Goal: Transaction & Acquisition: Purchase product/service

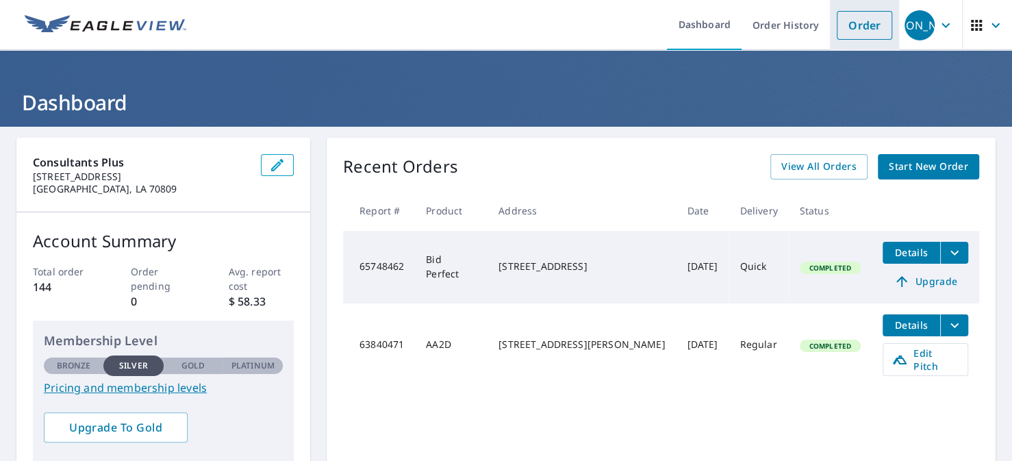
click at [841, 21] on link "Order" at bounding box center [864, 25] width 55 height 29
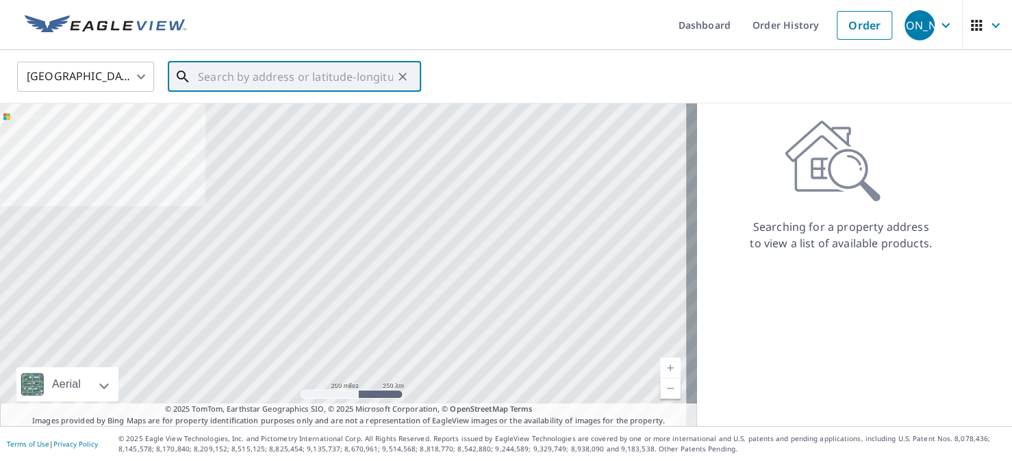
click at [333, 79] on input "text" at bounding box center [295, 77] width 195 height 38
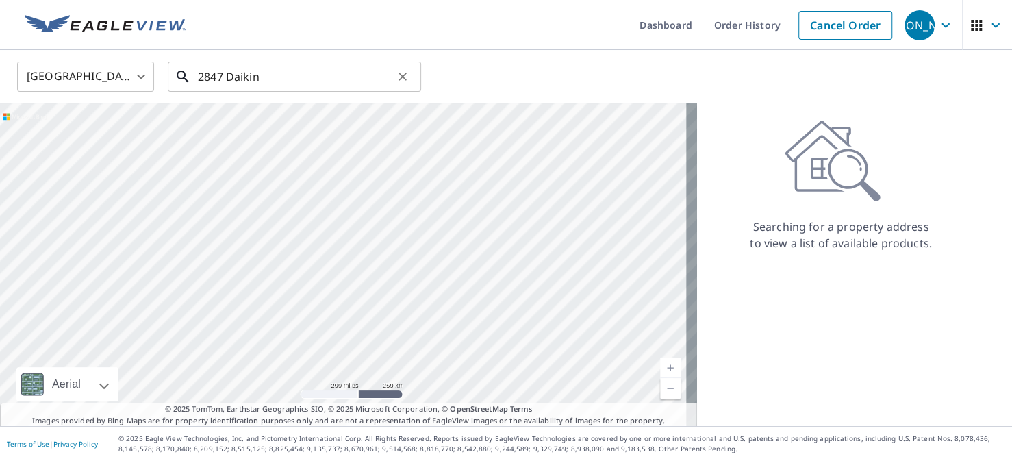
click at [242, 79] on input "2847 Daikin" at bounding box center [295, 77] width 195 height 38
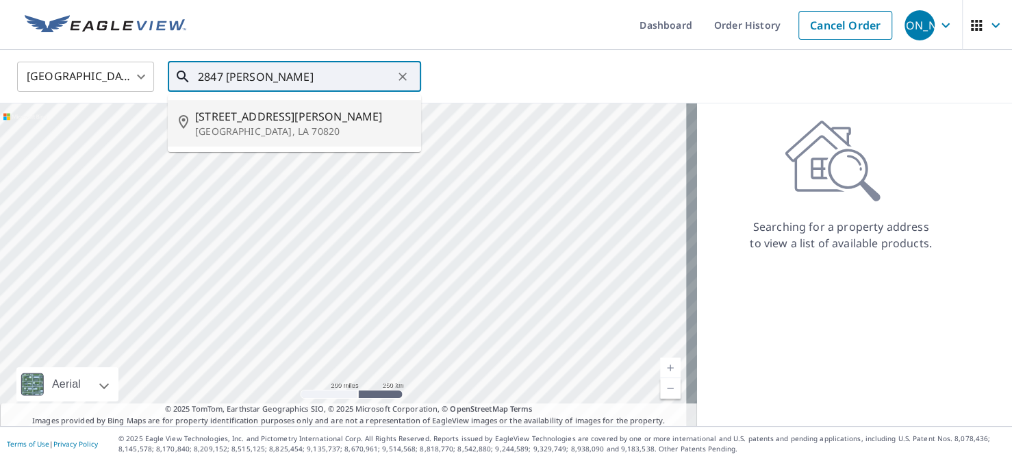
click at [272, 121] on span "[STREET_ADDRESS][PERSON_NAME]" at bounding box center [302, 116] width 215 height 16
type input "[STREET_ADDRESS][PERSON_NAME]"
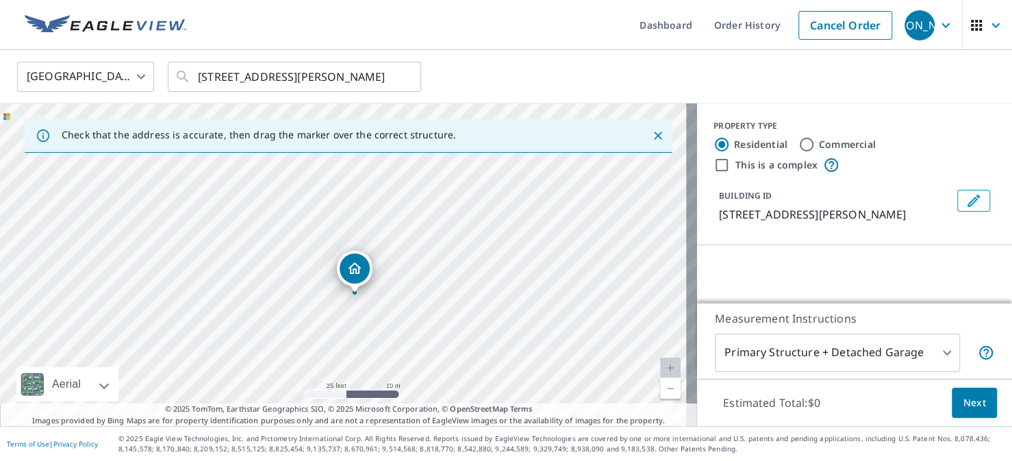
drag, startPoint x: 476, startPoint y: 290, endPoint x: 372, endPoint y: 219, distance: 125.7
click at [373, 220] on div "[STREET_ADDRESS][PERSON_NAME]" at bounding box center [348, 264] width 697 height 322
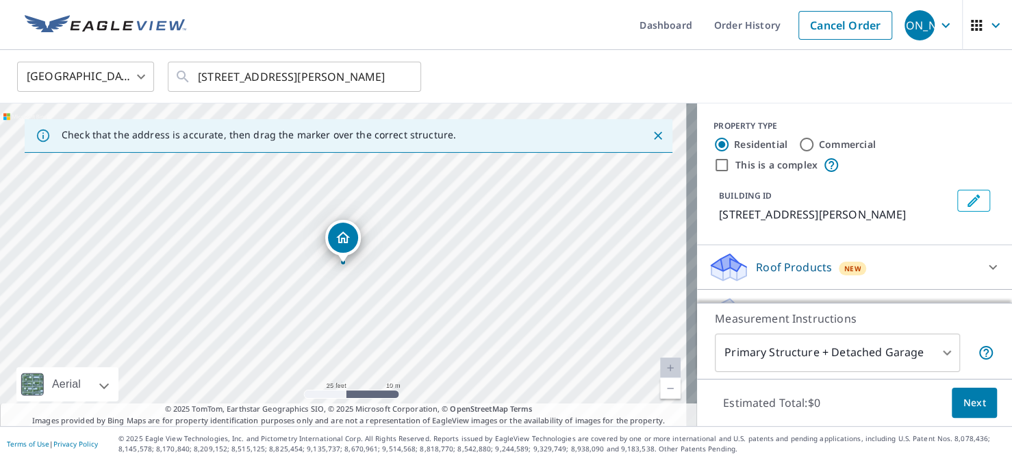
scroll to position [30, 0]
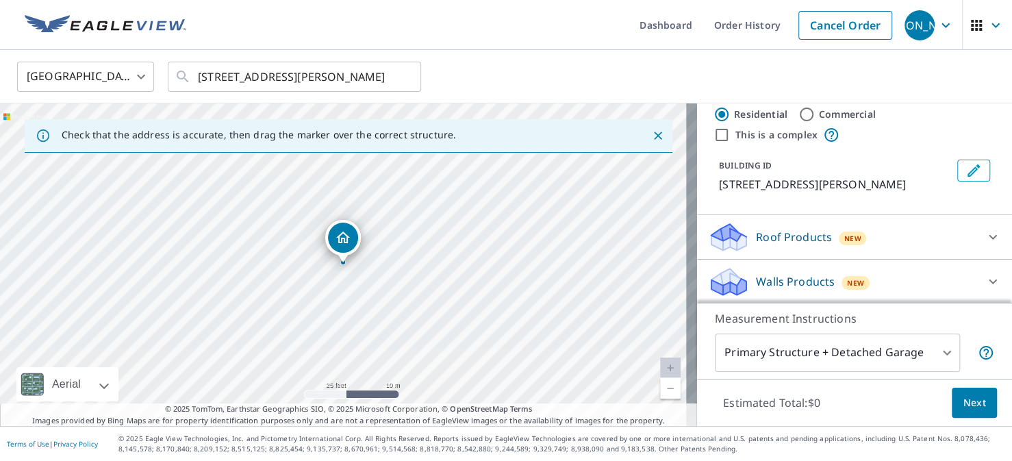
click at [933, 355] on body "JA [PERSON_NAME] Dashboard Order History Cancel Order JA [GEOGRAPHIC_DATA] [GEO…" at bounding box center [506, 230] width 1012 height 461
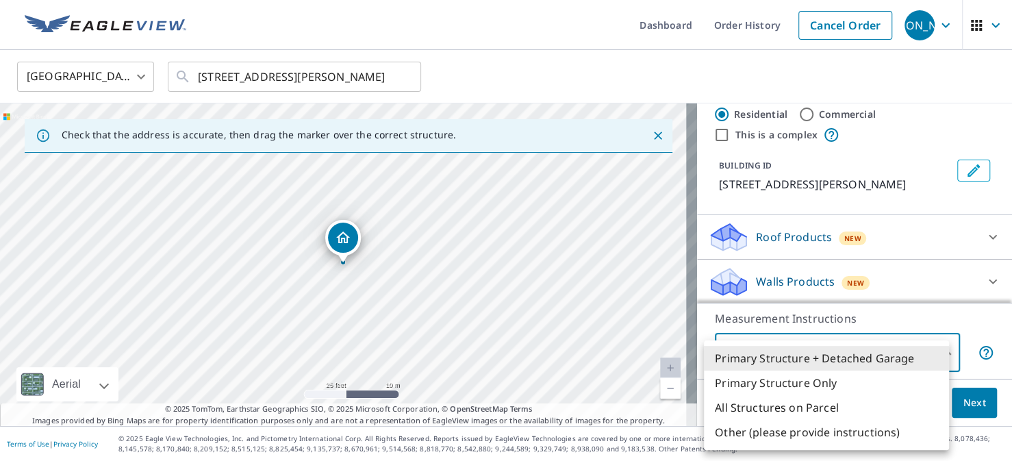
click at [830, 383] on li "Primary Structure Only" at bounding box center [826, 382] width 245 height 25
type input "2"
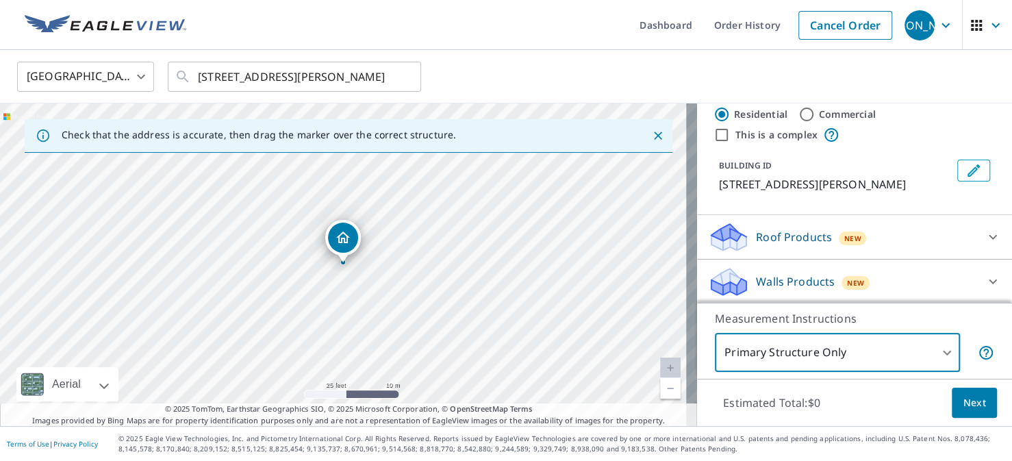
click at [963, 402] on span "Next" at bounding box center [974, 402] width 23 height 17
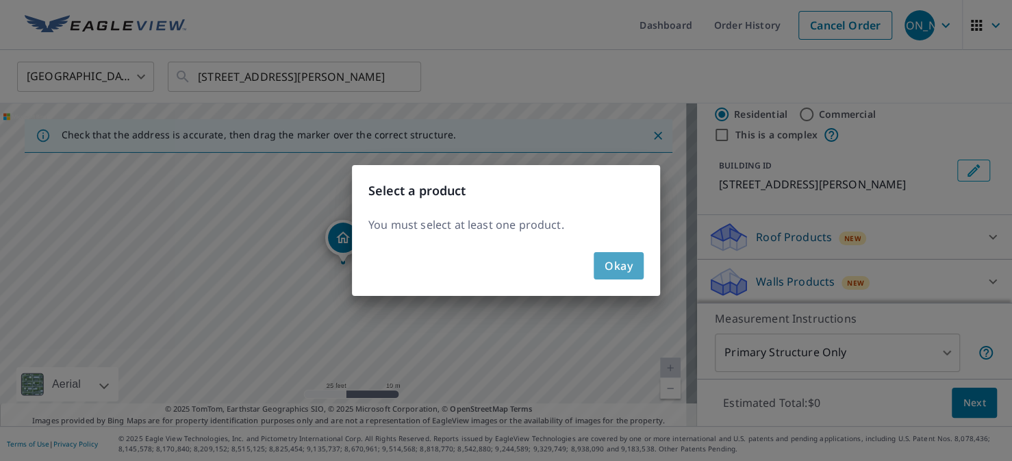
click at [611, 264] on span "Okay" at bounding box center [619, 265] width 28 height 19
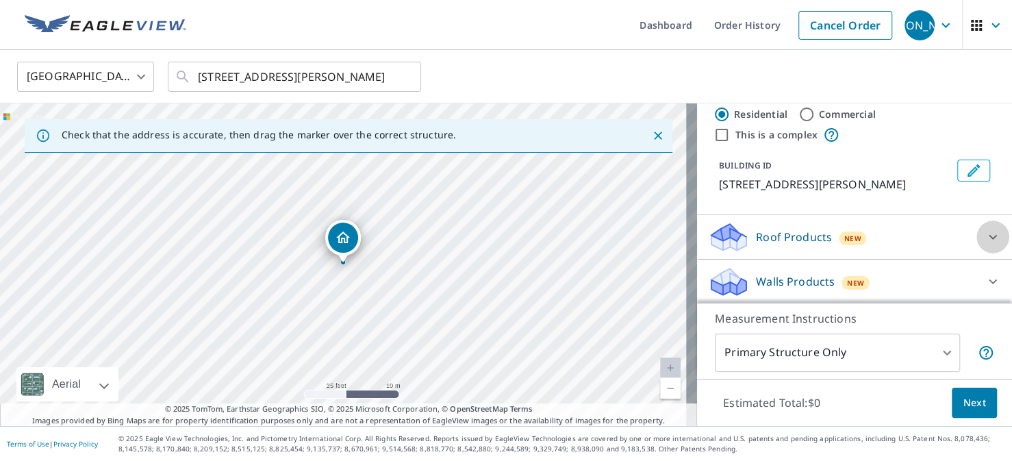
click at [985, 238] on icon at bounding box center [993, 237] width 16 height 16
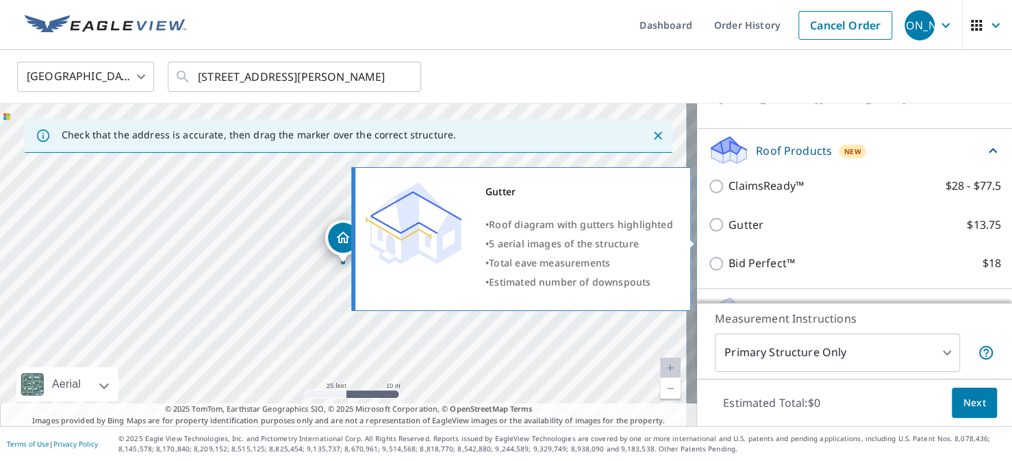
scroll to position [146, 0]
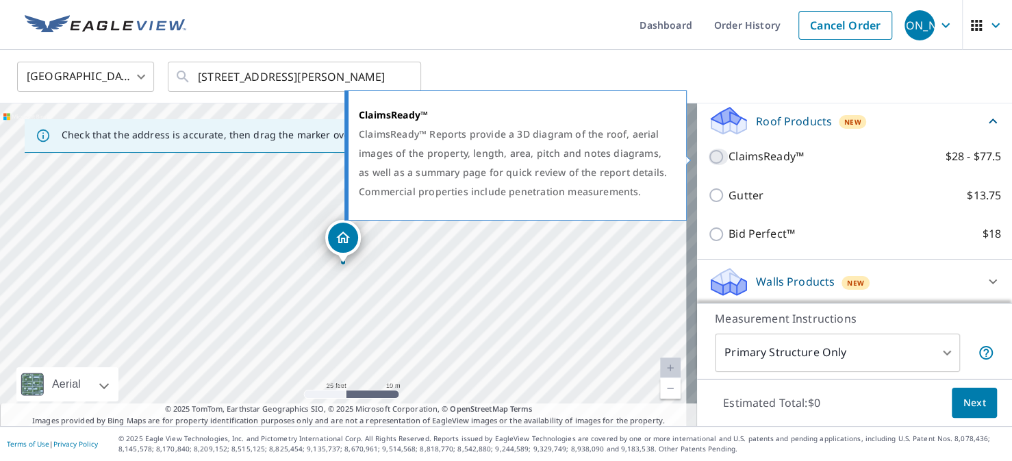
click at [708, 155] on input "ClaimsReady™ $28 - $77.5" at bounding box center [718, 157] width 21 height 16
checkbox input "true"
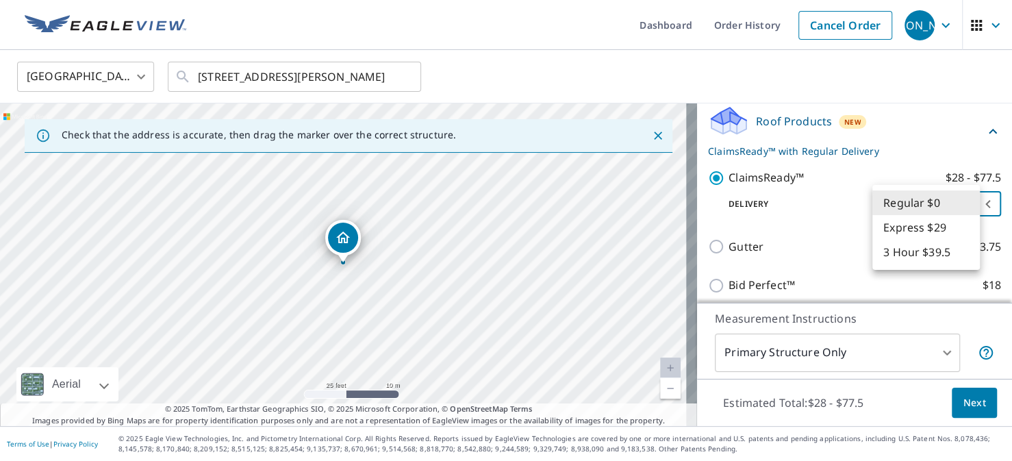
click at [969, 203] on body "JA [PERSON_NAME] Dashboard Order History Cancel Order JA [GEOGRAPHIC_DATA] [GEO…" at bounding box center [506, 230] width 1012 height 461
click at [924, 204] on li "Regular $0" at bounding box center [925, 202] width 107 height 25
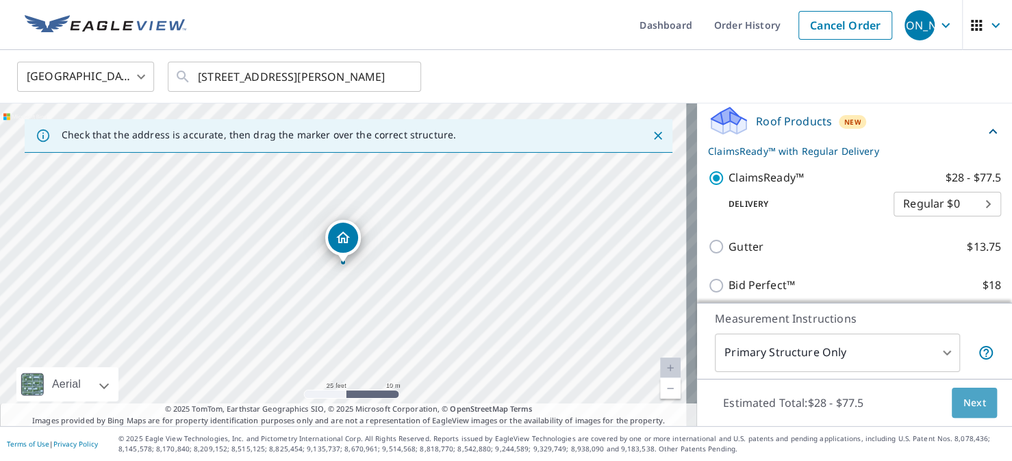
click at [963, 403] on span "Next" at bounding box center [974, 402] width 23 height 17
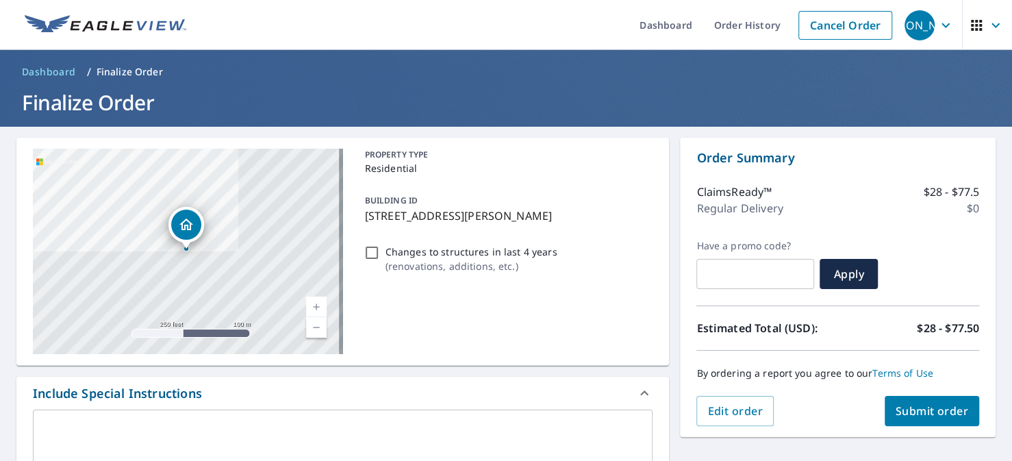
scroll to position [68, 0]
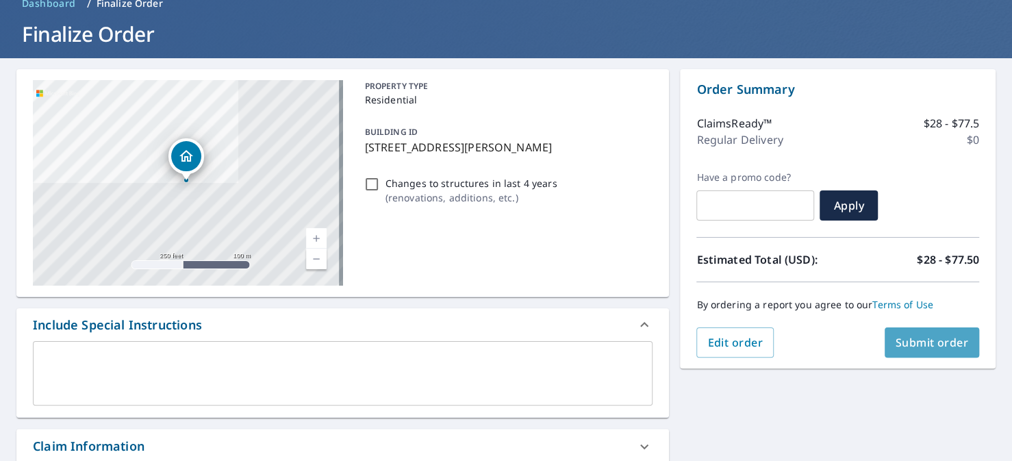
click at [928, 344] on span "Submit order" at bounding box center [932, 342] width 73 height 15
